Goal: Task Accomplishment & Management: Manage account settings

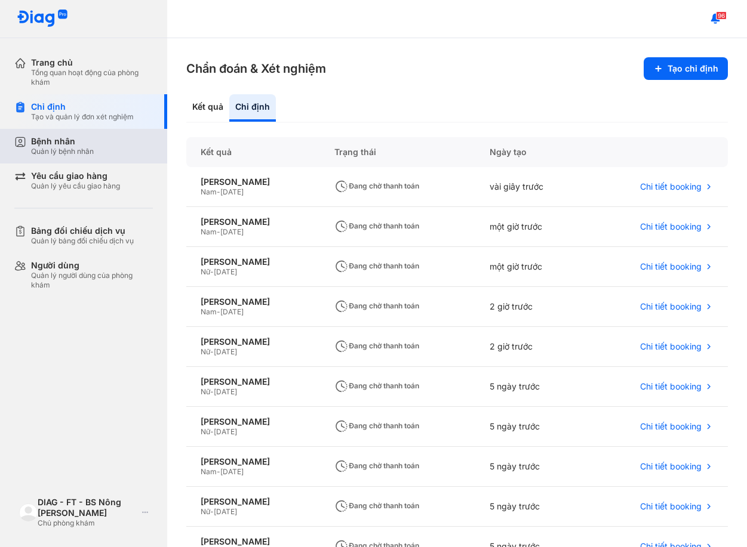
click at [60, 145] on div "Bệnh nhân" at bounding box center [62, 141] width 63 height 11
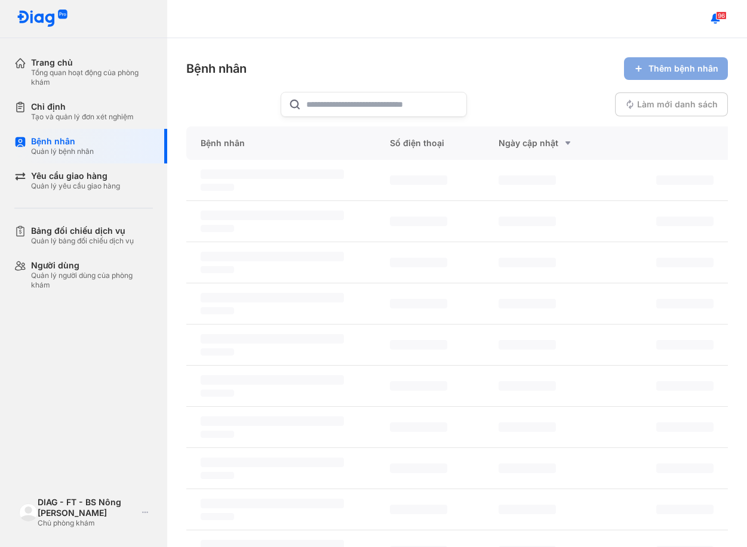
click at [655, 72] on span "Thêm bệnh nhân" at bounding box center [683, 68] width 70 height 11
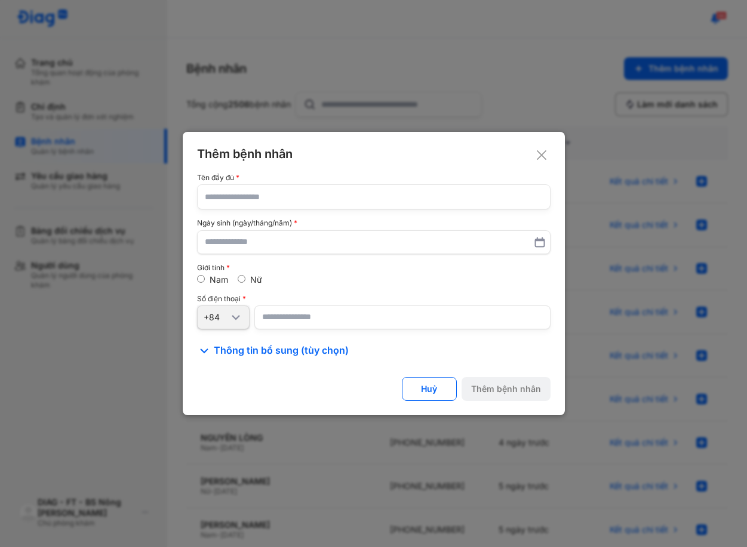
click at [309, 200] on input "text" at bounding box center [374, 197] width 338 height 24
drag, startPoint x: 301, startPoint y: 180, endPoint x: 296, endPoint y: 213, distance: 33.4
click at [298, 202] on div "Tên đầy đủ" at bounding box center [373, 192] width 353 height 36
click at [296, 213] on div "Tên đầy đủ Ngày sinh (ngày/tháng/năm) Giới tính Nam Nữ Số điện thoại +84" at bounding box center [373, 251] width 353 height 155
click at [302, 200] on input "text" at bounding box center [374, 197] width 338 height 24
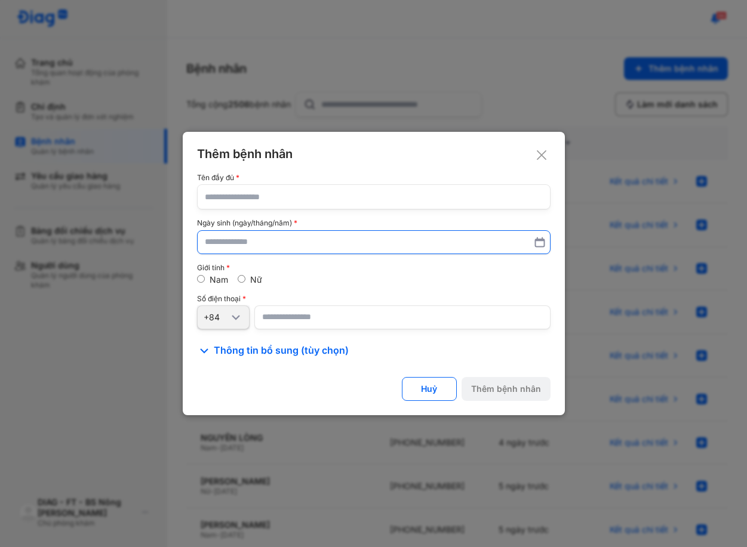
paste input "**********"
type input "**********"
click at [290, 232] on input "text" at bounding box center [374, 242] width 338 height 21
type input "**********"
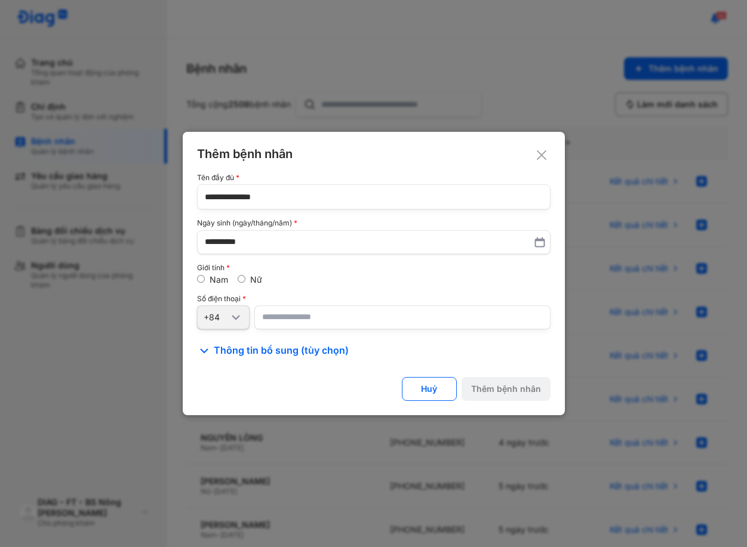
click at [293, 324] on input "number" at bounding box center [402, 318] width 296 height 24
click at [290, 317] on input "number" at bounding box center [402, 318] width 296 height 24
paste input "**********"
type input "**********"
click at [304, 296] on div "Số điện thoại" at bounding box center [373, 299] width 353 height 8
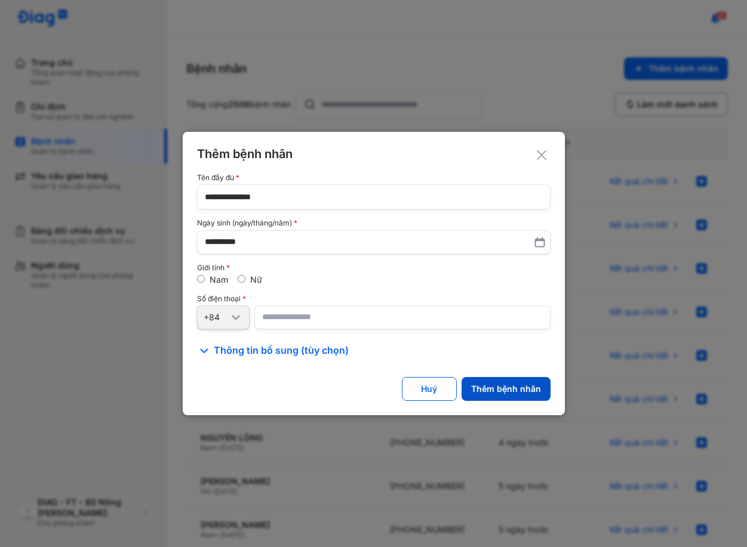
click at [504, 381] on button "Thêm bệnh nhân" at bounding box center [505, 389] width 89 height 24
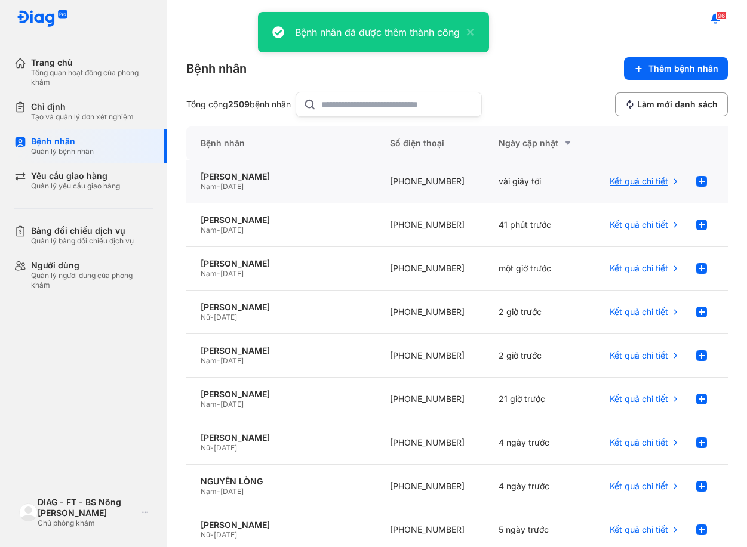
click at [704, 181] on div "Kết quả chi tiết" at bounding box center [660, 182] width 136 height 44
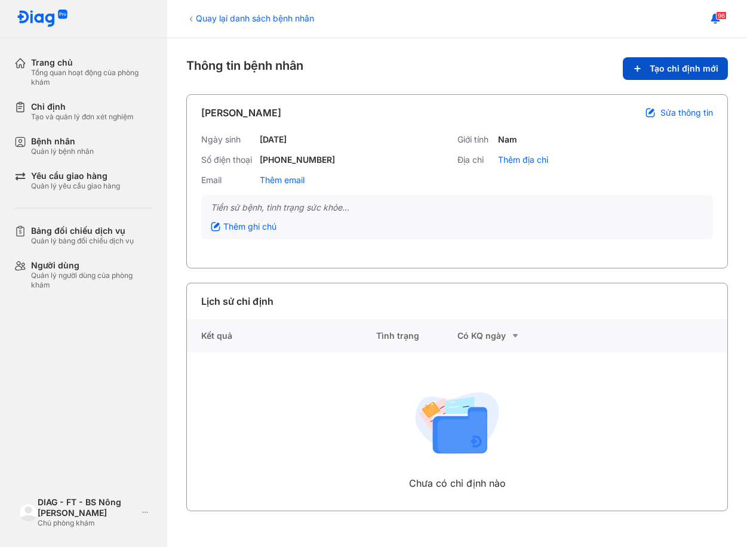
click at [638, 72] on icon at bounding box center [637, 69] width 10 height 10
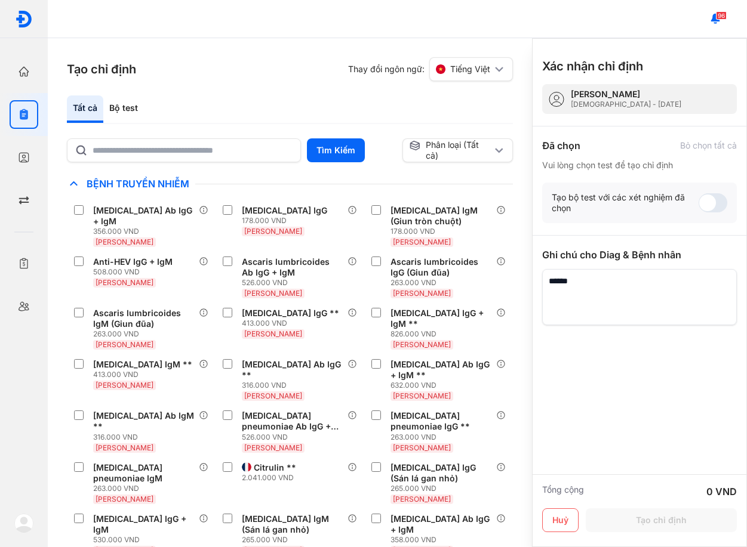
click at [238, 118] on div "Tất cả Bộ test" at bounding box center [290, 110] width 446 height 29
click at [493, 106] on div "Tất cả Bộ test" at bounding box center [290, 110] width 446 height 29
click at [215, 155] on input "text" at bounding box center [193, 149] width 201 height 21
click at [221, 122] on div "Tất cả Bộ test" at bounding box center [290, 110] width 446 height 29
click at [479, 109] on div "Tất cả Bộ test" at bounding box center [290, 110] width 446 height 29
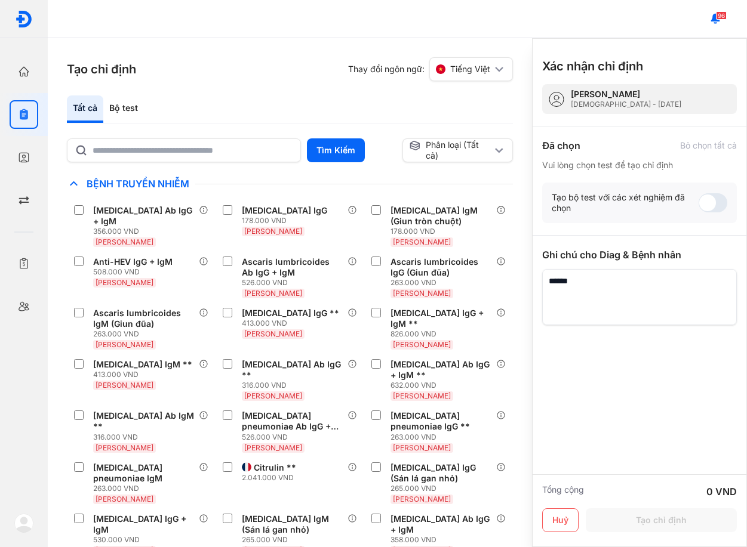
click at [454, 109] on div "Tất cả Bộ test" at bounding box center [290, 110] width 446 height 29
click at [228, 149] on input "text" at bounding box center [192, 150] width 199 height 21
type input "******"
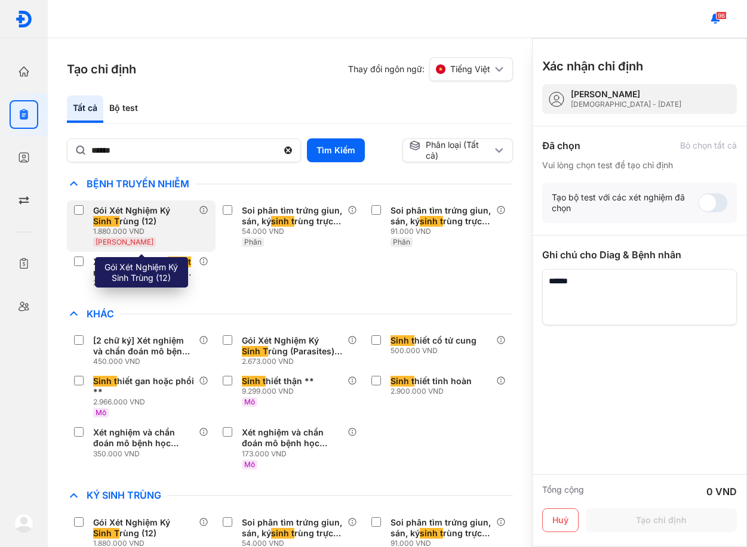
click at [152, 221] on div "Gói Xét Nghiệm Ký Sinh T rùng (12)" at bounding box center [143, 215] width 101 height 21
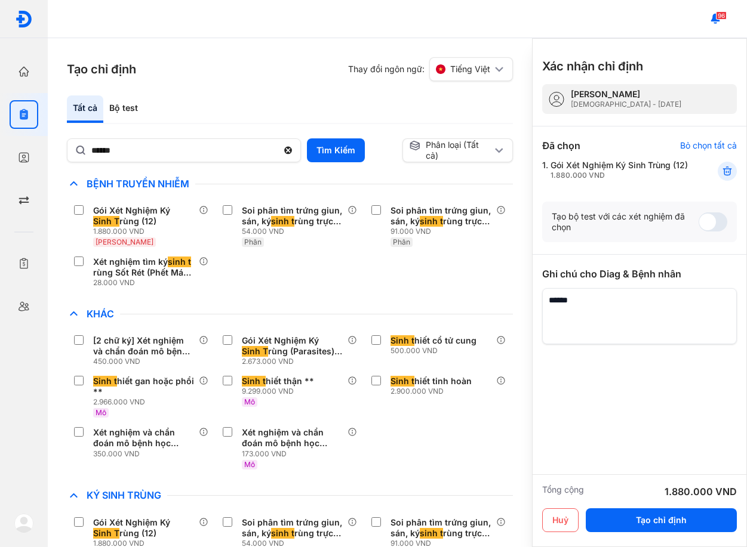
click at [347, 282] on div "Gói Xét Nghiệm Ký Sinh T rùng (12) 1.880.000 VND Huyết Thanh Soi phân tìm trứng…" at bounding box center [290, 247] width 446 height 92
click at [645, 525] on button "Tạo chỉ định" at bounding box center [661, 521] width 151 height 24
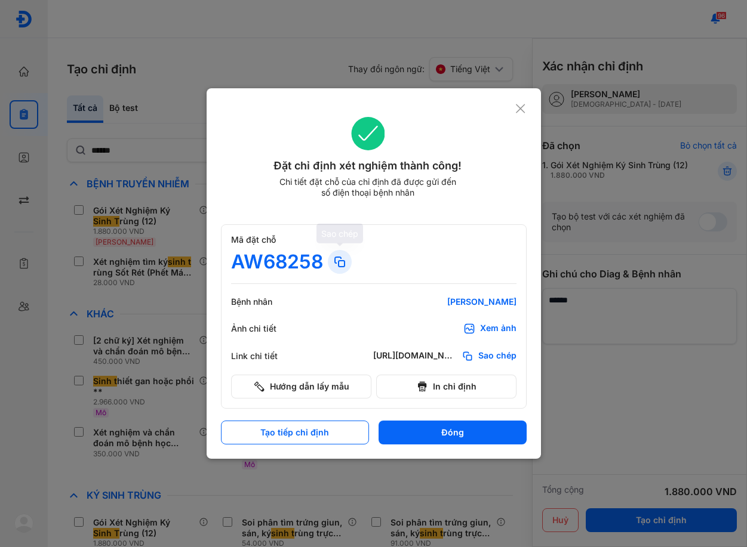
click at [337, 261] on icon at bounding box center [340, 262] width 14 height 14
click at [340, 258] on icon at bounding box center [340, 262] width 14 height 14
click at [450, 233] on div "Mã đặt chỗ AW68258 Bệnh nhân TRẦN XUÂN BÁCH Ảnh chi tiết Xem ảnh Link chi tiết …" at bounding box center [374, 316] width 306 height 184
click at [342, 261] on use at bounding box center [340, 262] width 10 height 10
click at [519, 109] on icon at bounding box center [520, 109] width 11 height 12
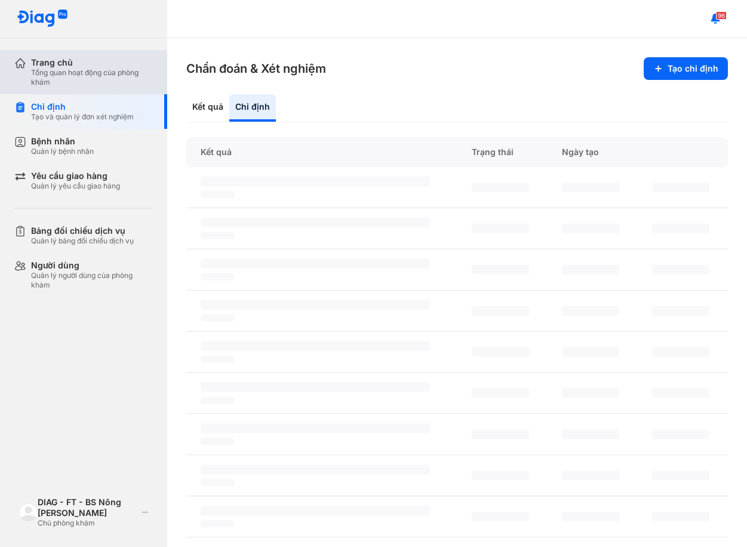
click at [57, 66] on div "Trang chủ" at bounding box center [92, 62] width 122 height 11
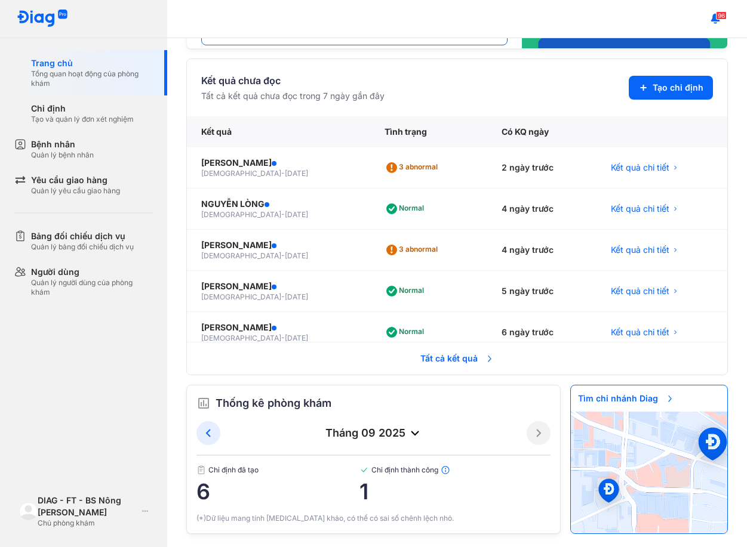
scroll to position [276, 0]
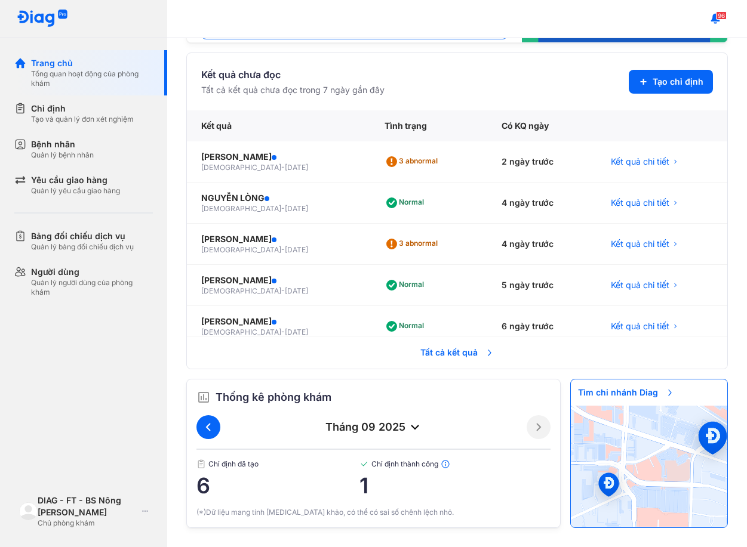
click at [207, 419] on button at bounding box center [208, 427] width 24 height 24
click at [216, 425] on button at bounding box center [208, 427] width 24 height 24
click at [214, 427] on icon at bounding box center [208, 427] width 14 height 14
click at [210, 419] on button at bounding box center [208, 427] width 24 height 24
click at [207, 431] on icon at bounding box center [208, 427] width 14 height 14
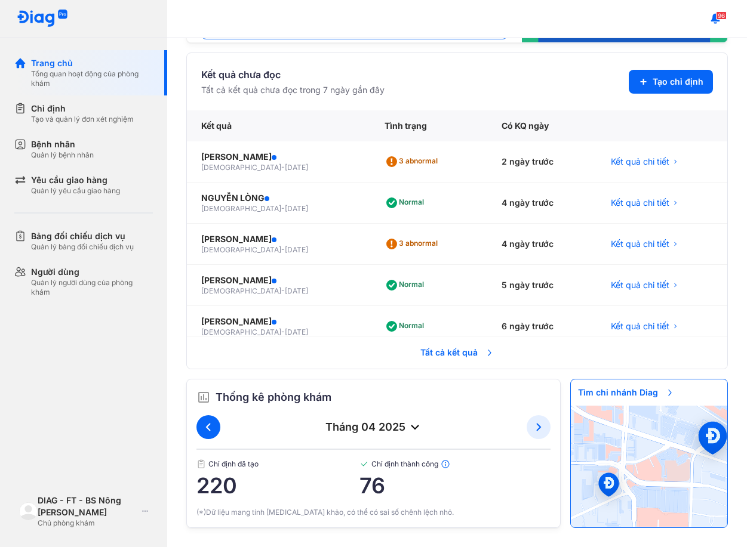
click at [207, 423] on icon at bounding box center [208, 427] width 14 height 14
click at [407, 427] on icon at bounding box center [414, 427] width 14 height 14
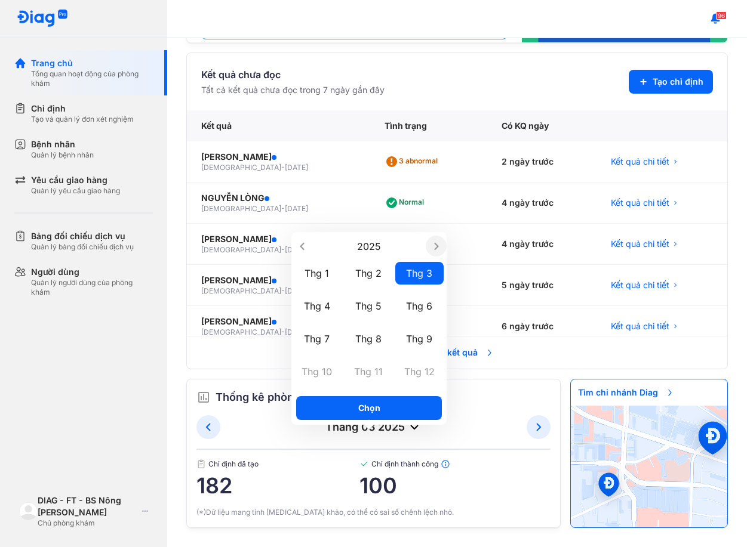
click at [440, 244] on icon "Next year" at bounding box center [436, 247] width 12 height 12
click at [306, 248] on icon "Previous year" at bounding box center [302, 247] width 12 height 12
click at [433, 243] on icon "Next year" at bounding box center [436, 247] width 12 height 12
click at [298, 248] on icon "Previous year" at bounding box center [302, 247] width 12 height 12
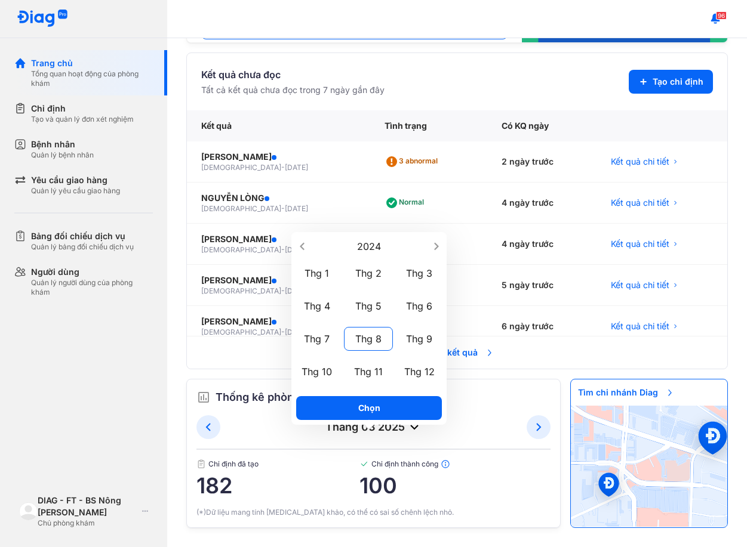
click at [372, 337] on div "Thg 8" at bounding box center [368, 339] width 49 height 24
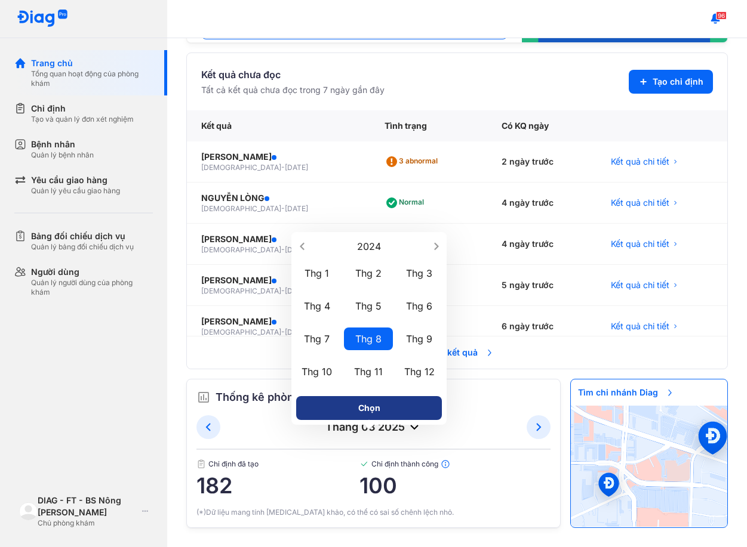
click at [386, 408] on button "Chọn" at bounding box center [369, 408] width 146 height 24
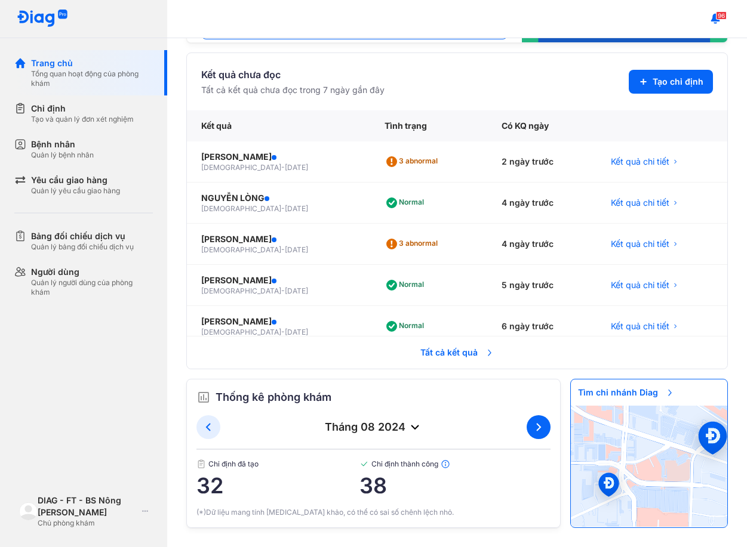
click at [531, 427] on icon at bounding box center [538, 427] width 14 height 14
click at [218, 425] on button at bounding box center [208, 427] width 24 height 24
click at [531, 429] on icon at bounding box center [538, 427] width 14 height 14
click at [522, 90] on section "Kết quả chưa đọc Tất cả kết quả chưa đọc trong 7 ngày gần đây Tạo chỉ định" at bounding box center [457, 81] width 512 height 29
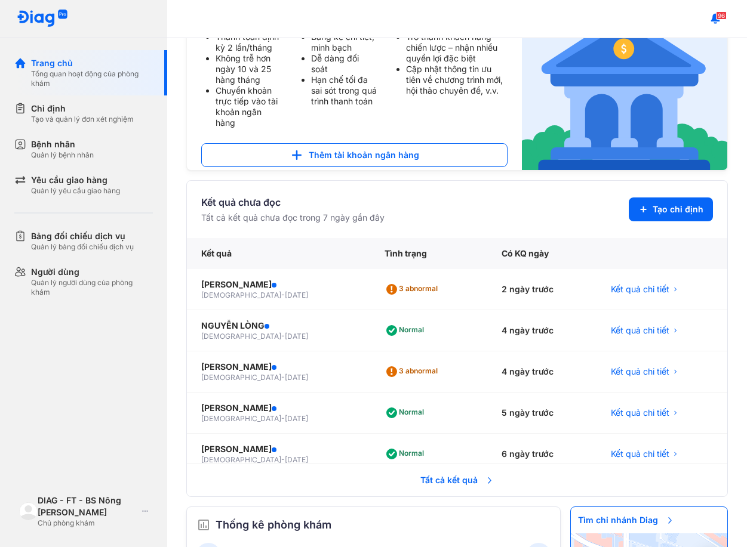
scroll to position [0, 0]
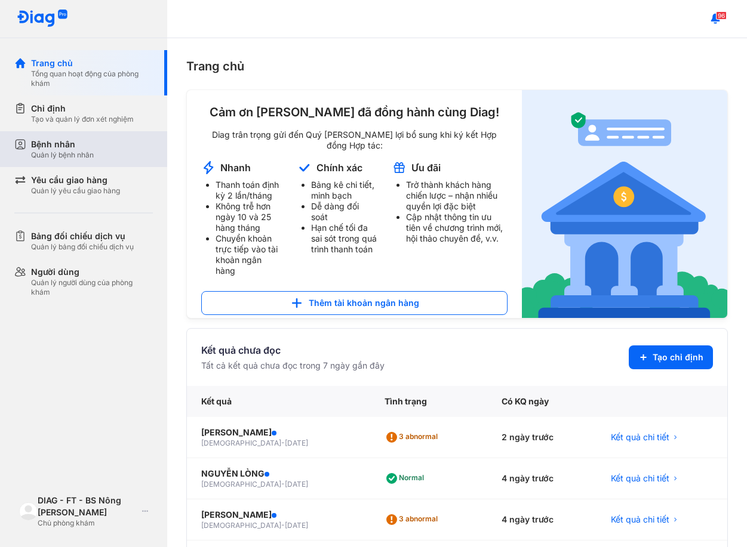
click at [47, 161] on div "Bệnh nhân Quản lý bệnh nhân" at bounding box center [90, 149] width 153 height 36
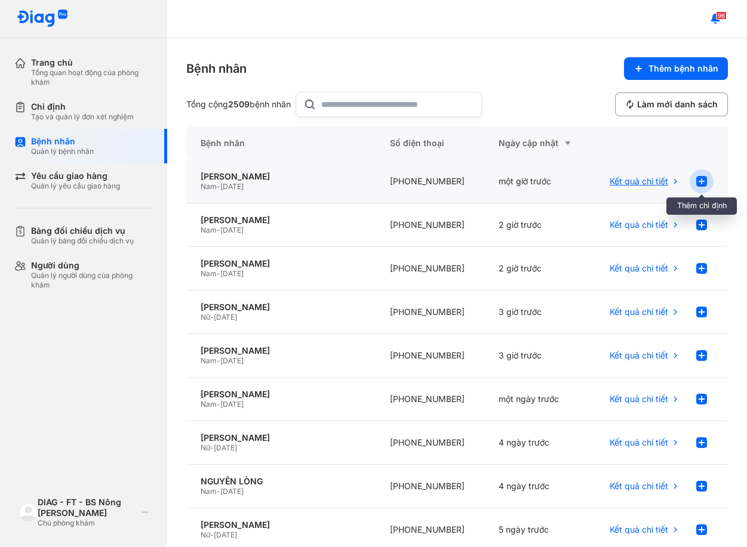
click at [696, 183] on use at bounding box center [701, 181] width 11 height 11
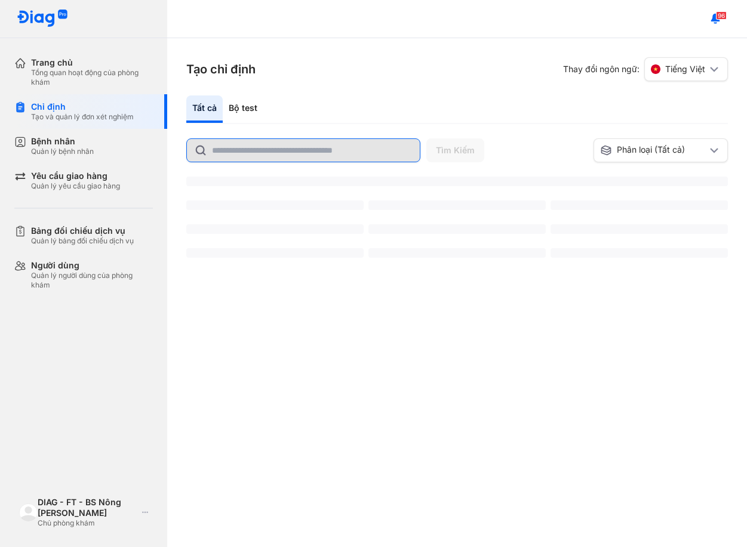
click at [290, 155] on input "text" at bounding box center [312, 150] width 201 height 23
click at [290, 155] on input "text" at bounding box center [312, 149] width 201 height 21
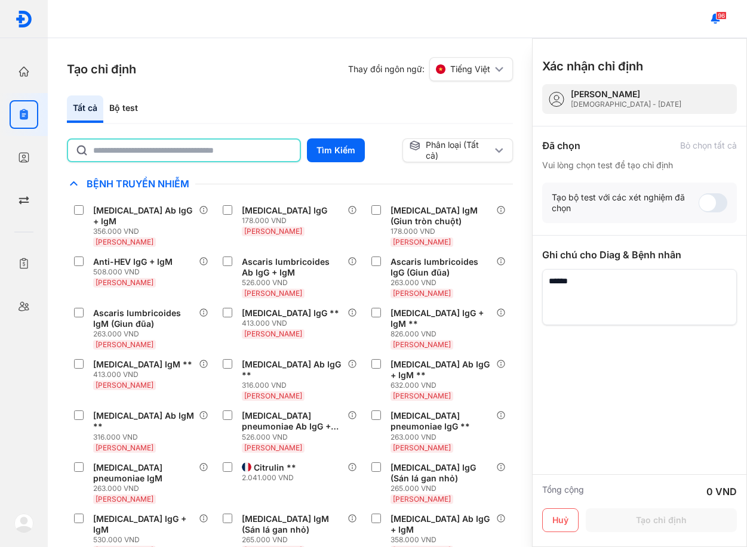
click at [290, 155] on input "text" at bounding box center [192, 150] width 199 height 21
click at [227, 149] on input "text" at bounding box center [192, 150] width 199 height 21
type input "***"
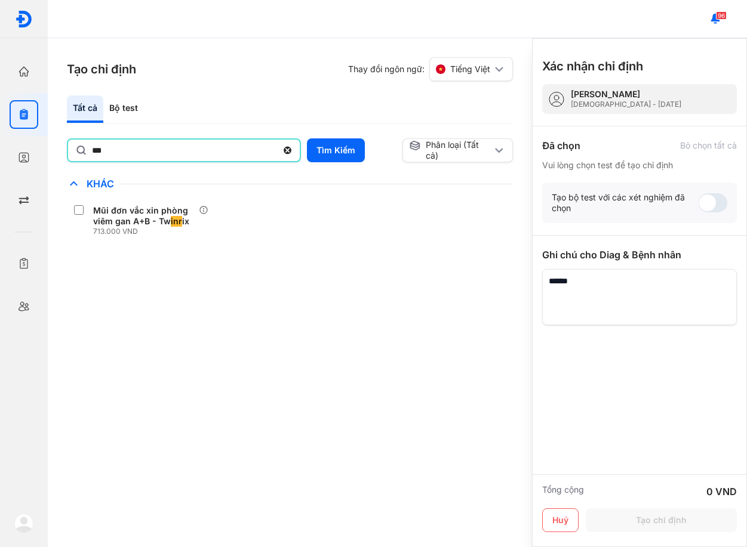
click at [226, 149] on input "***" at bounding box center [184, 150] width 185 height 21
click at [225, 149] on input "***" at bounding box center [184, 150] width 185 height 21
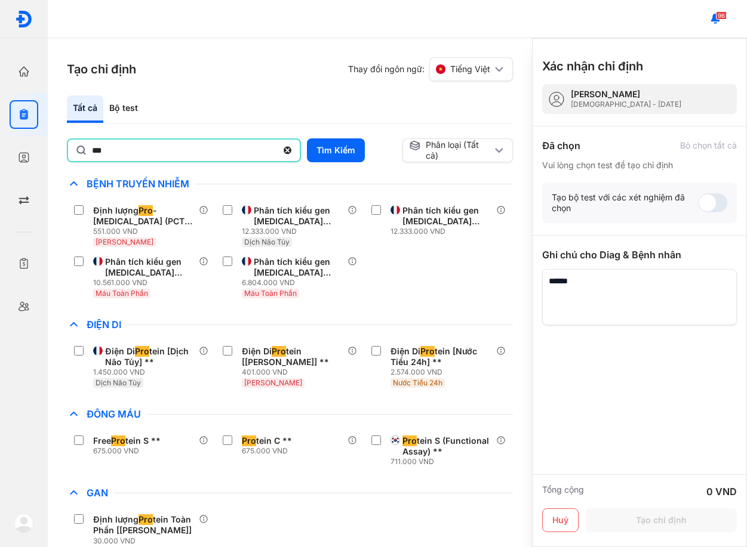
type input "**********"
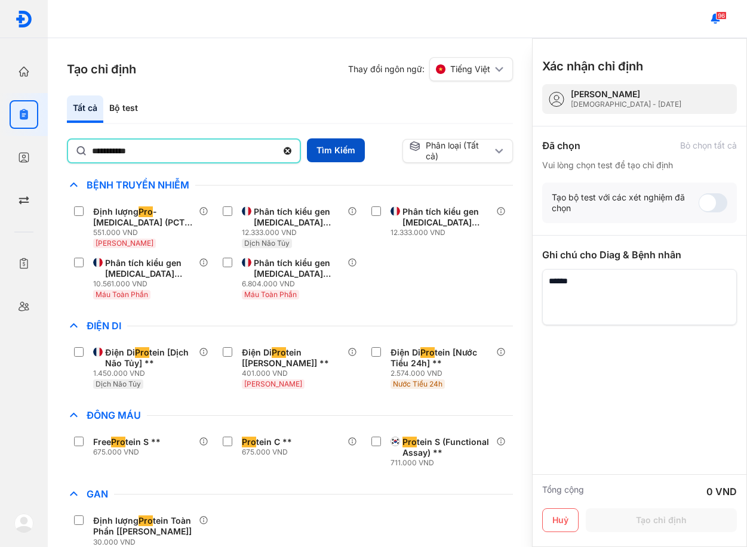
click at [316, 149] on button "Tìm Kiếm" at bounding box center [336, 150] width 58 height 24
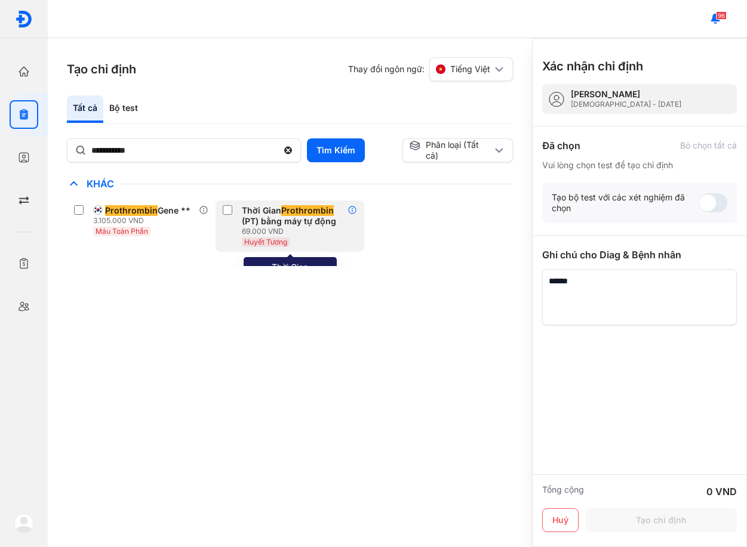
click at [352, 211] on use at bounding box center [352, 211] width 8 height 8
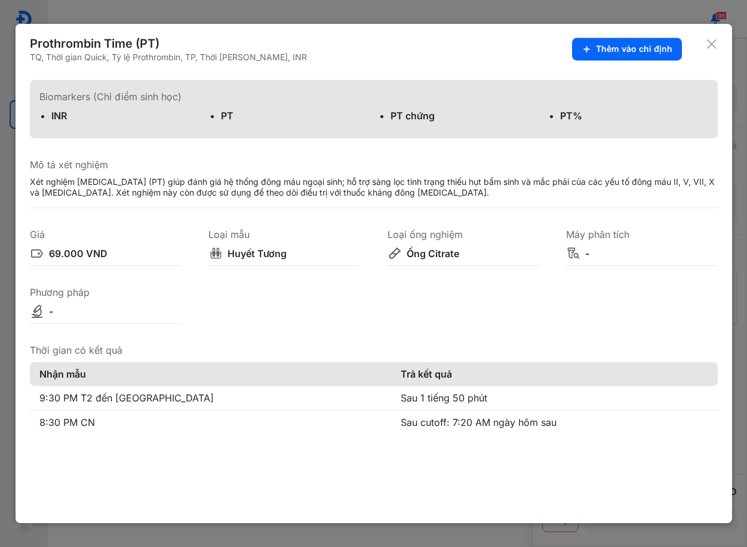
click at [713, 45] on use at bounding box center [712, 44] width 10 height 10
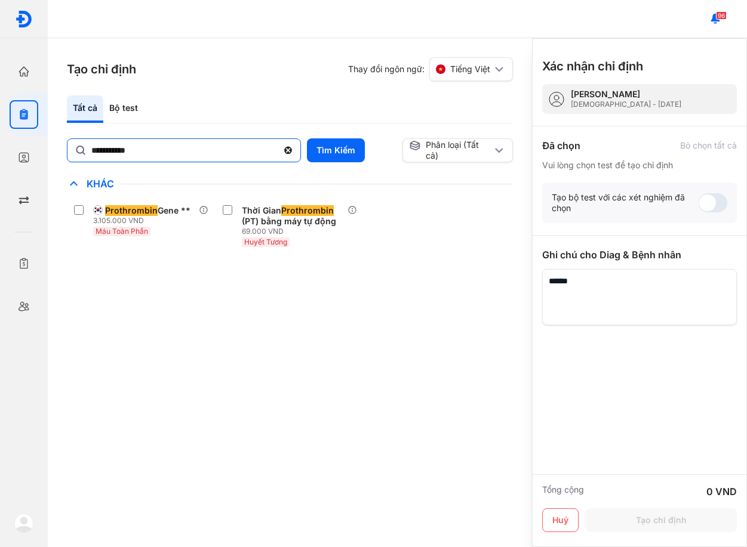
click at [287, 150] on use at bounding box center [288, 151] width 8 height 8
click at [278, 150] on input "**********" at bounding box center [184, 149] width 186 height 21
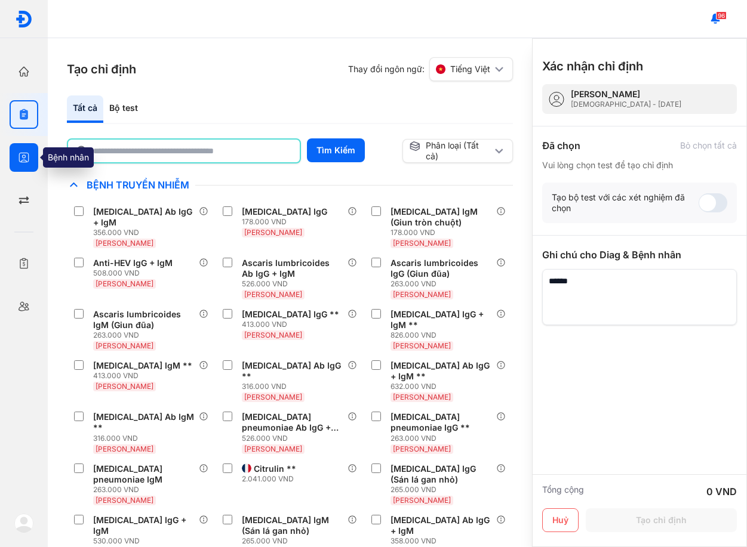
click at [21, 164] on div at bounding box center [24, 157] width 29 height 29
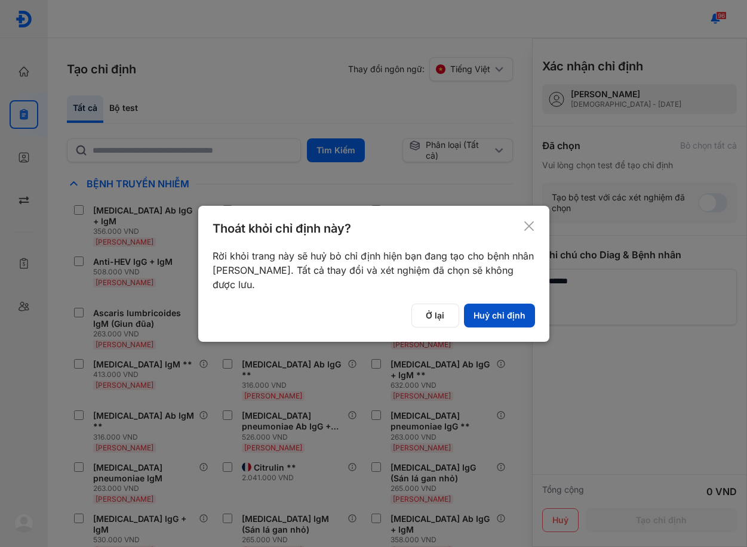
click at [493, 315] on button "Huỷ chỉ định" at bounding box center [499, 316] width 71 height 24
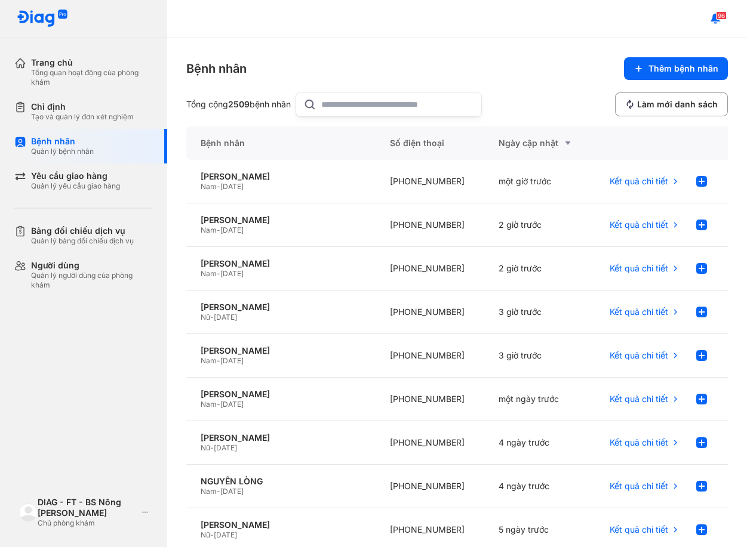
drag, startPoint x: 522, startPoint y: 47, endPoint x: 476, endPoint y: 47, distance: 46.6
click at [522, 47] on div "Bệnh nhân Thêm bệnh nhân Tổng cộng 2509 bệnh nhân Làm mới danh sách Bệnh nhân S…" at bounding box center [457, 292] width 580 height 509
